Goal: Check status

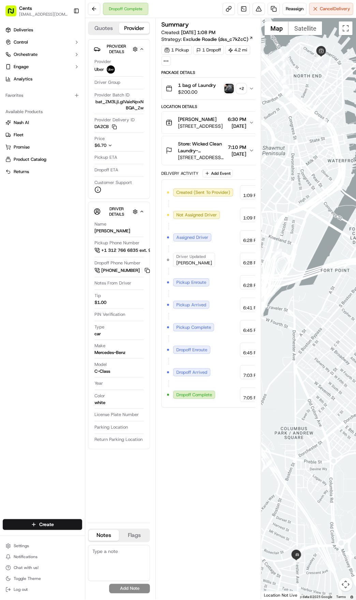
click at [225, 90] on img "button" at bounding box center [229, 89] width 10 height 10
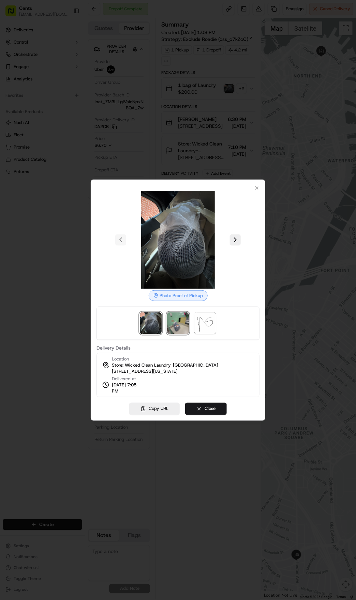
click at [174, 321] on img at bounding box center [178, 323] width 22 height 22
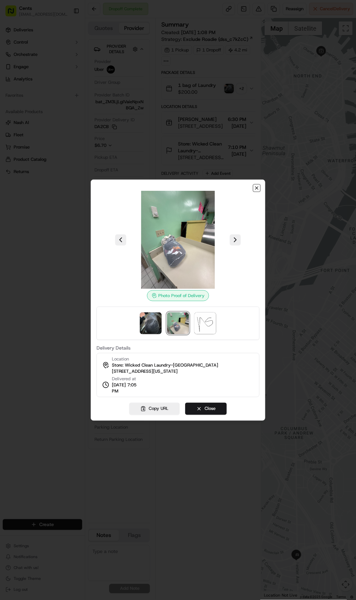
click at [255, 187] on icon "button" at bounding box center [256, 187] width 5 height 5
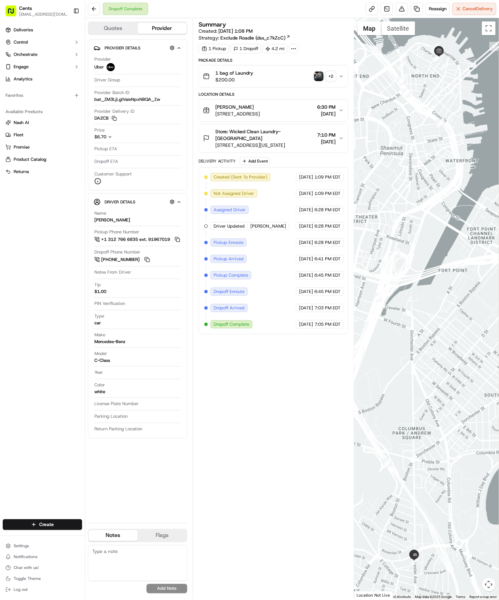
click at [314, 425] on div "Summary Created: [DATE] 1:08 PM Strategy: Exclude Roadie (dss_c7kZcC) 1 Pickup …" at bounding box center [274, 308] width 150 height 575
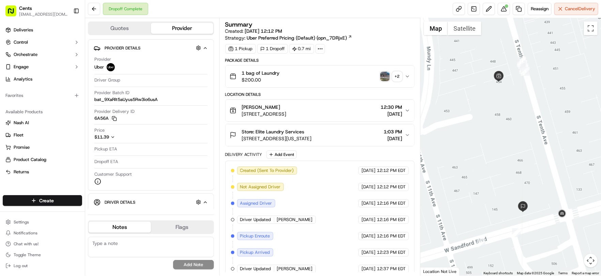
click at [382, 75] on img "button" at bounding box center [385, 77] width 10 height 10
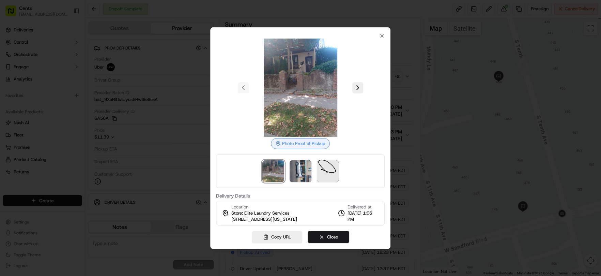
click at [179, 127] on div at bounding box center [300, 138] width 601 height 276
